Goal: Navigation & Orientation: Understand site structure

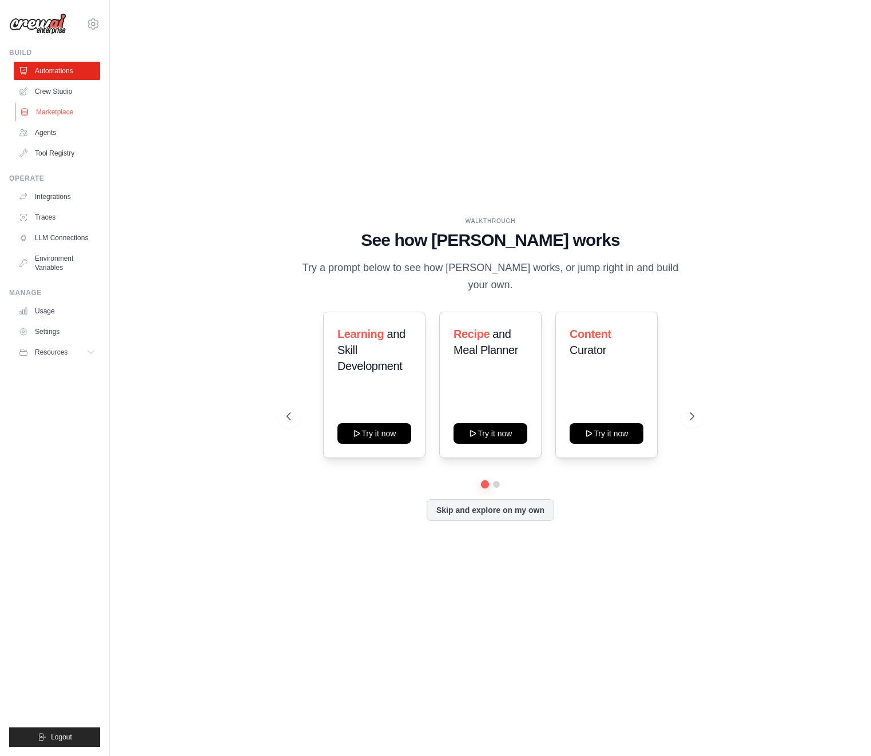
click at [62, 118] on link "Marketplace" at bounding box center [58, 112] width 86 height 18
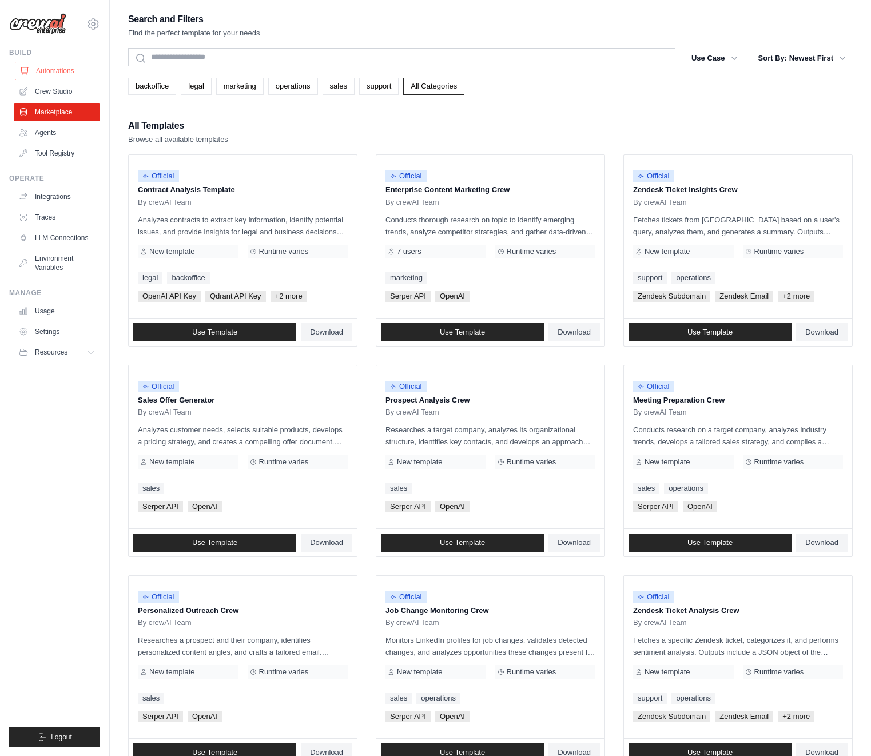
click at [48, 71] on link "Automations" at bounding box center [58, 71] width 86 height 18
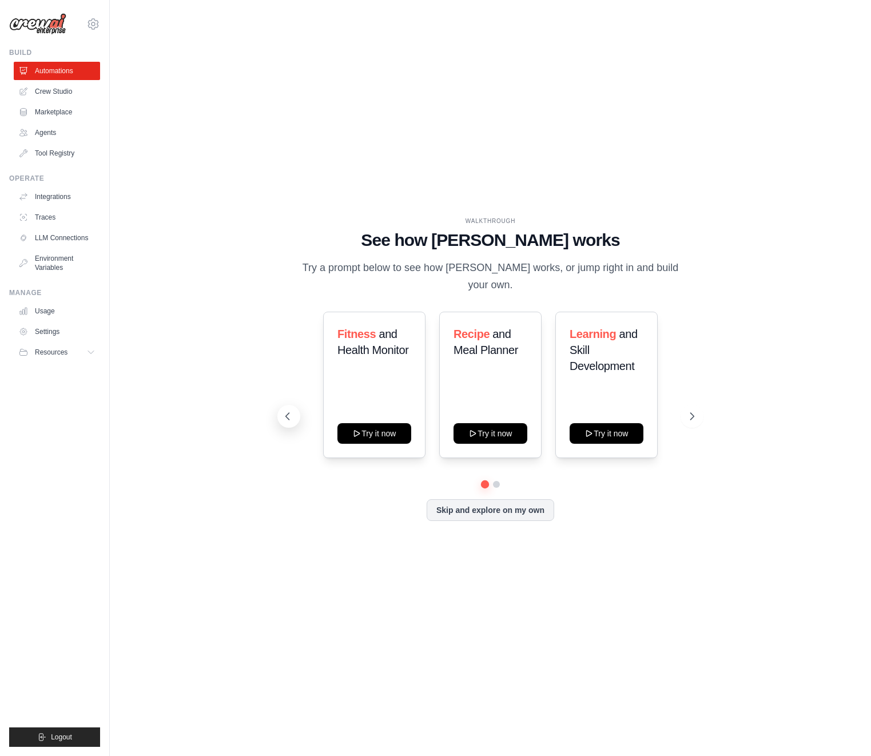
click at [291, 411] on icon at bounding box center [287, 416] width 11 height 11
click at [38, 136] on link "Agents" at bounding box center [58, 133] width 86 height 18
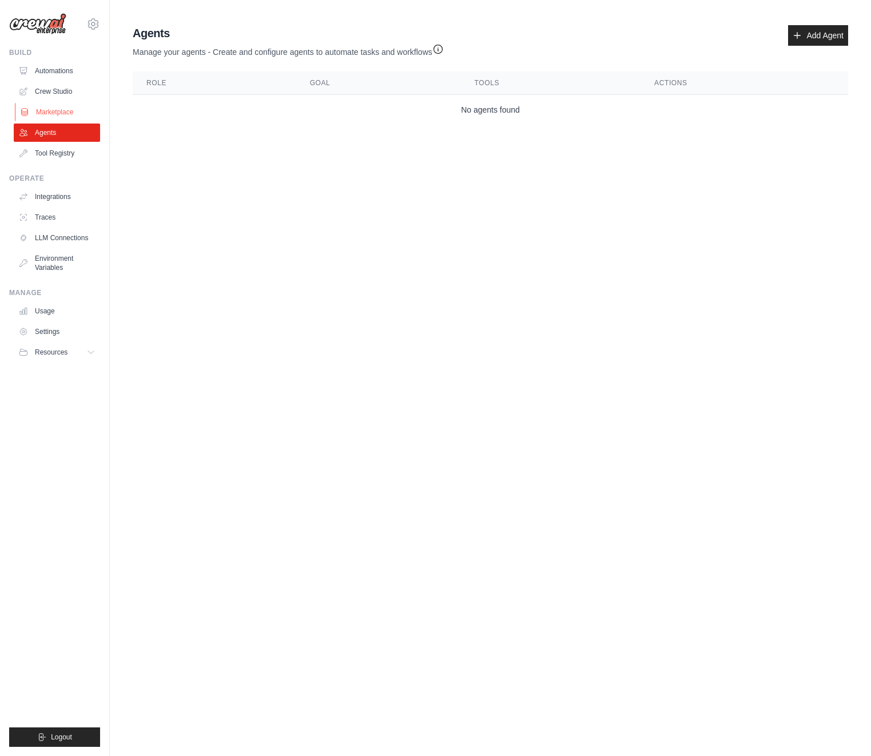
click at [48, 111] on link "Marketplace" at bounding box center [58, 112] width 86 height 18
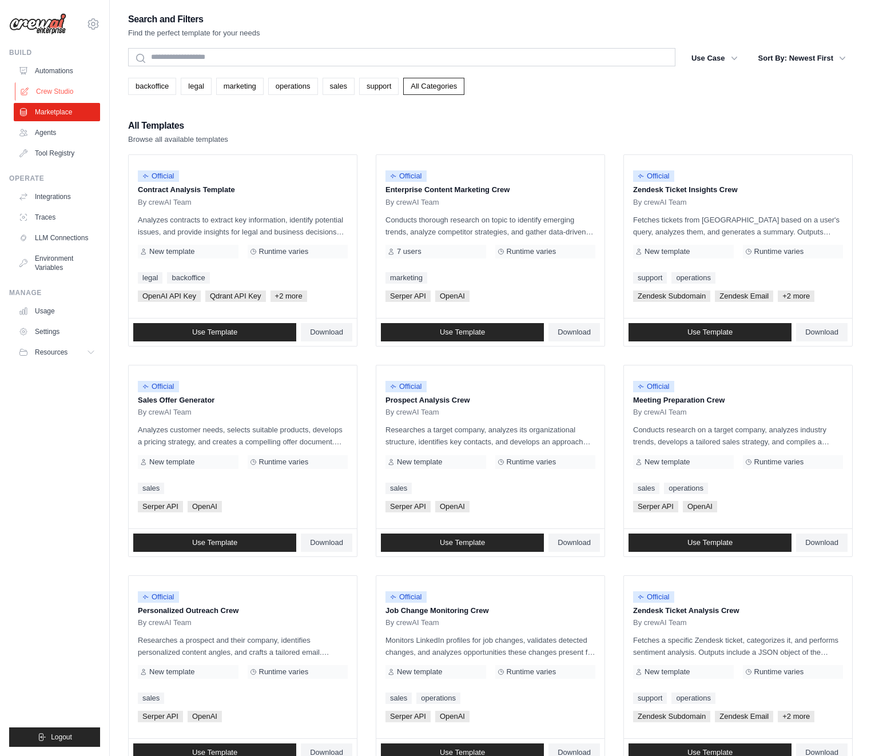
click at [72, 89] on link "Crew Studio" at bounding box center [58, 91] width 86 height 18
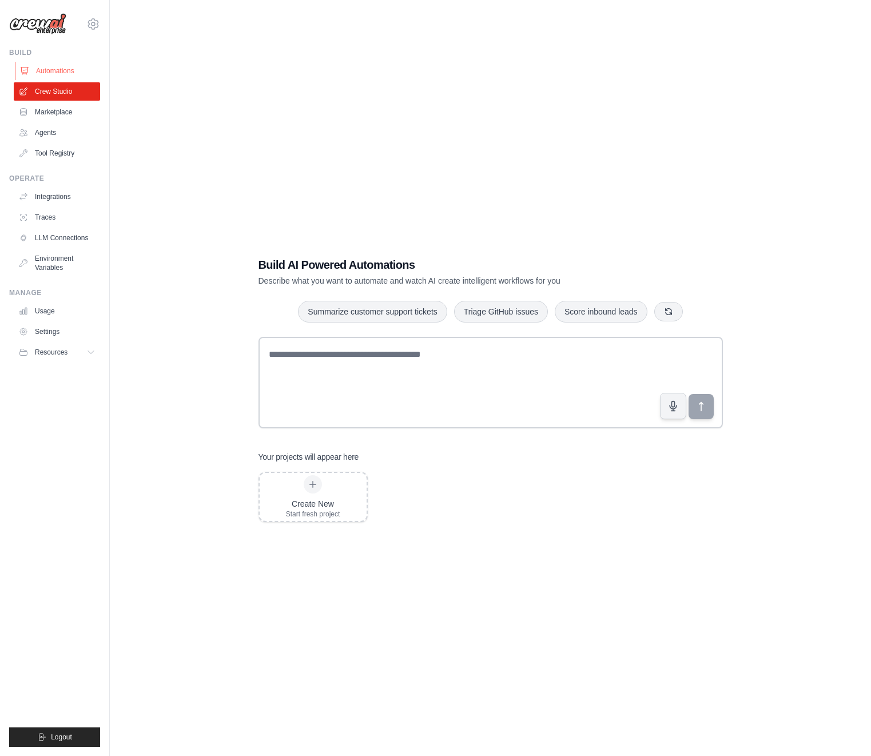
click at [64, 76] on link "Automations" at bounding box center [58, 71] width 86 height 18
